Goal: Obtain resource: Download file/media

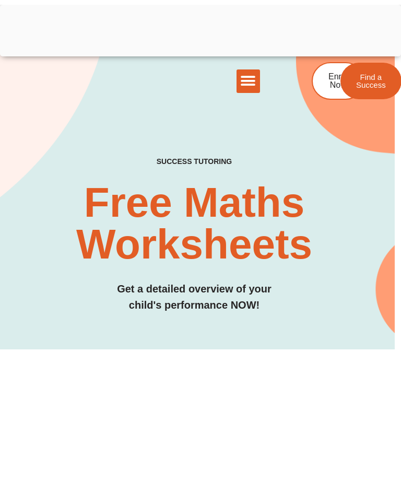
scroll to position [0, 6]
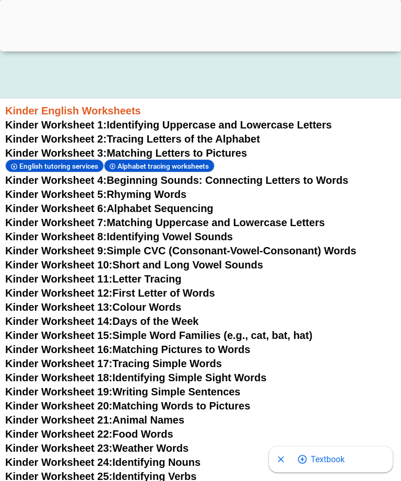
scroll to position [332, 0]
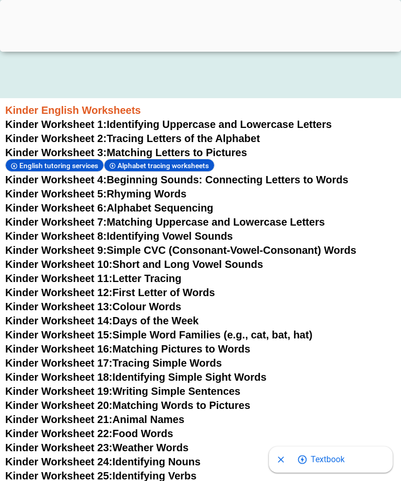
click at [131, 420] on link "Kinder Worksheet 21: Animal Names" at bounding box center [94, 419] width 179 height 11
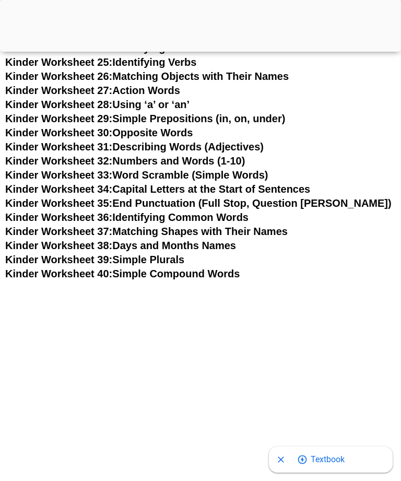
scroll to position [267, 0]
